Goal: Information Seeking & Learning: Learn about a topic

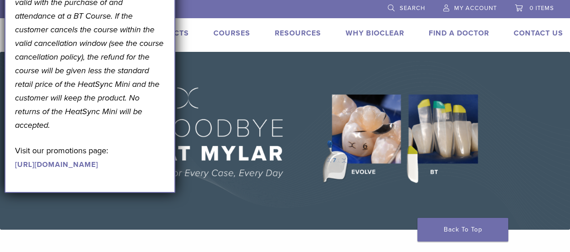
click at [387, 34] on link "Why Bioclear" at bounding box center [375, 33] width 59 height 9
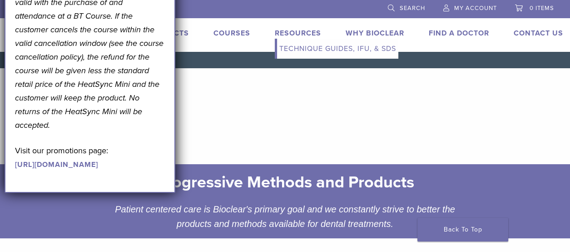
click at [302, 34] on link "Resources" at bounding box center [298, 33] width 46 height 9
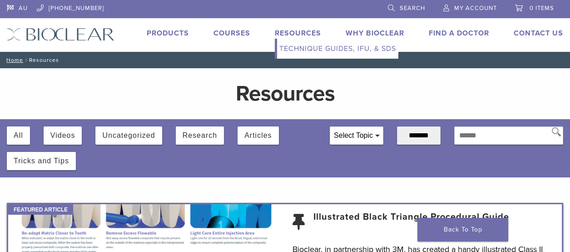
click at [297, 32] on link "Resources" at bounding box center [298, 33] width 46 height 9
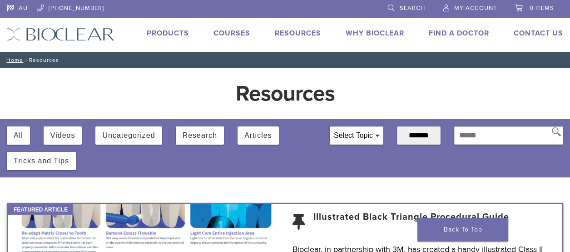
click at [157, 31] on link "Products" at bounding box center [168, 33] width 42 height 9
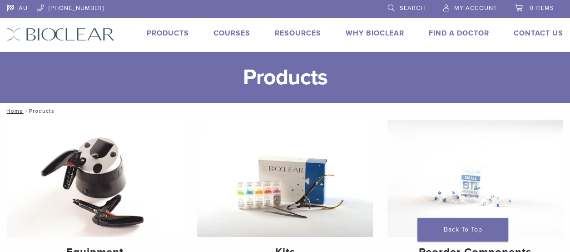
click at [225, 32] on link "Courses" at bounding box center [232, 33] width 37 height 9
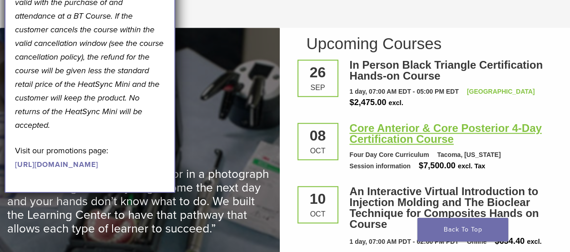
scroll to position [1273, 0]
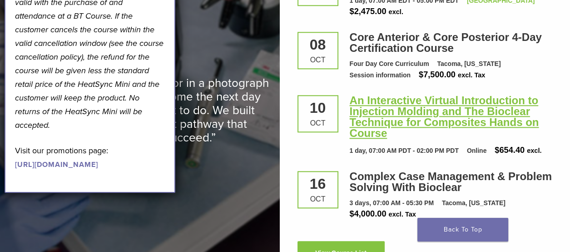
click at [419, 102] on link "An Interactive Virtual Introduction to Injection Molding and The Bioclear Techn…" at bounding box center [445, 116] width 190 height 45
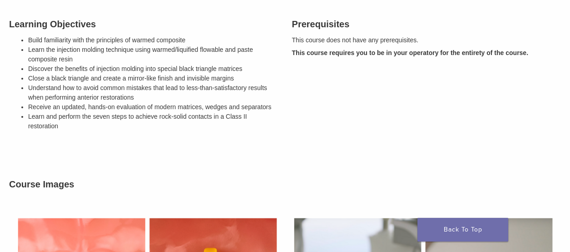
scroll to position [318, 0]
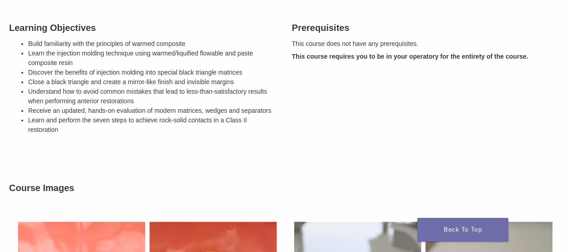
drag, startPoint x: 21, startPoint y: 41, endPoint x: 256, endPoint y: 131, distance: 251.5
click at [256, 131] on div "Learning Objectives Build familiarity with the principles of warmed composite L…" at bounding box center [143, 80] width 283 height 141
click at [148, 150] on div "Description In this introductory course, learn the basics of Bioclear and heate…" at bounding box center [285, 130] width 566 height 580
click at [355, 97] on div "Prerequisites This course does not have any prerequisites. This course requires…" at bounding box center [426, 80] width 283 height 141
drag, startPoint x: 27, startPoint y: 40, endPoint x: 133, endPoint y: 105, distance: 123.8
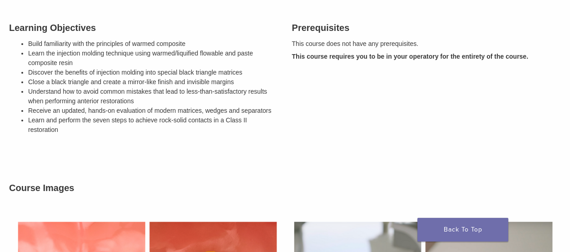
click at [258, 134] on div "Learning Objectives Build familiarity with the principles of warmed composite L…" at bounding box center [143, 80] width 283 height 141
drag, startPoint x: 121, startPoint y: 94, endPoint x: 108, endPoint y: 100, distance: 14.4
click at [90, 150] on div "Learning Objectives Build familiarity with the principles of warmed composite L…" at bounding box center [143, 80] width 283 height 141
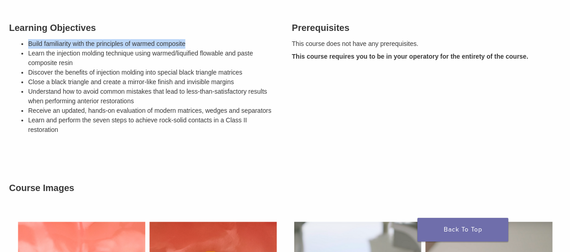
drag, startPoint x: 28, startPoint y: 41, endPoint x: 185, endPoint y: 42, distance: 156.8
click at [197, 41] on li "Build familiarity with the principles of warmed composite" at bounding box center [153, 44] width 250 height 10
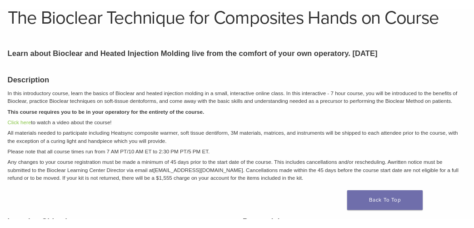
scroll to position [0, 0]
